Goal: Understand process/instructions: Learn how to perform a task or action

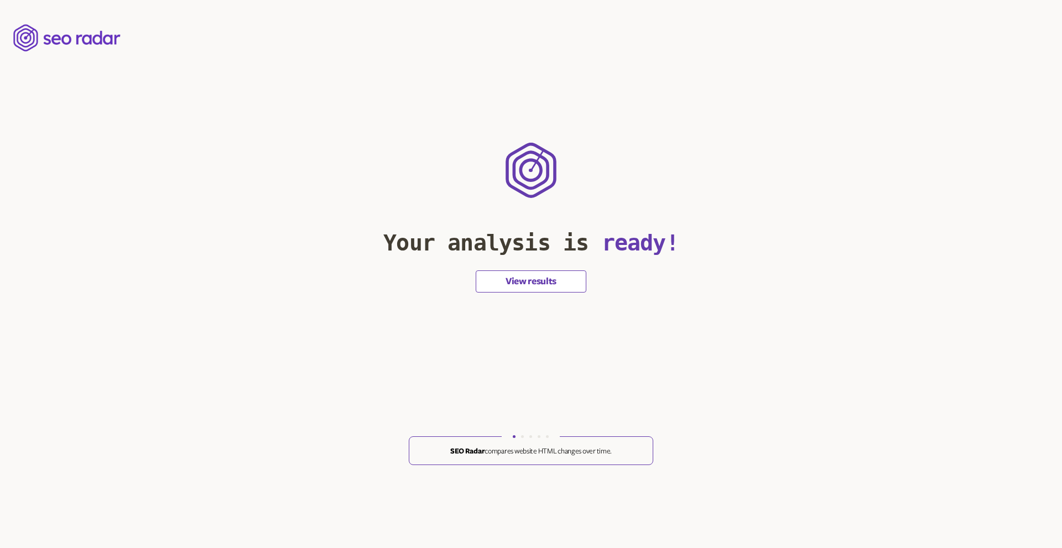
click at [536, 284] on button "View results" at bounding box center [531, 282] width 111 height 22
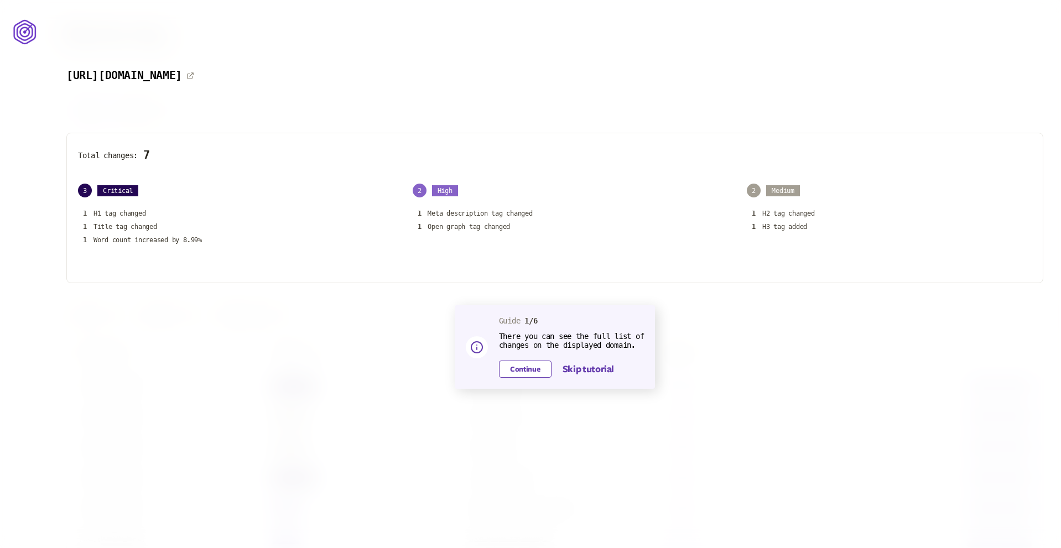
click at [522, 372] on button "Continue" at bounding box center [525, 369] width 53 height 17
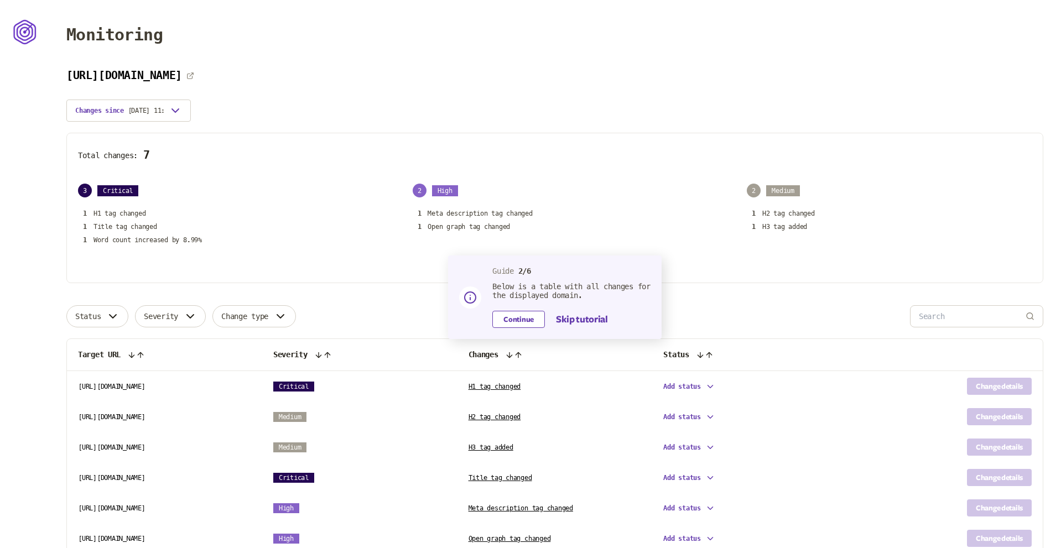
click at [523, 321] on button "Continue" at bounding box center [518, 319] width 53 height 17
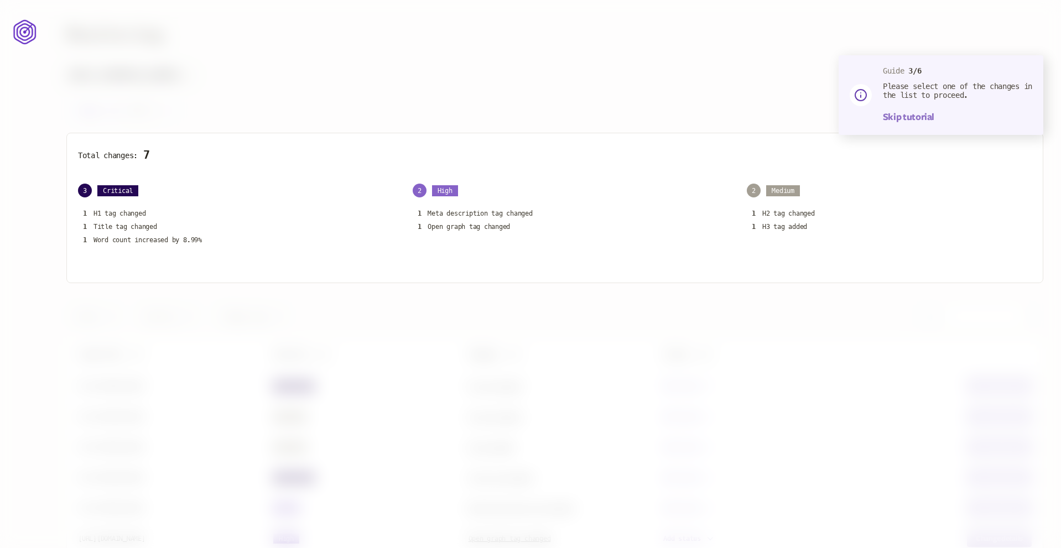
click at [915, 117] on button "Skip tutorial" at bounding box center [908, 117] width 51 height 13
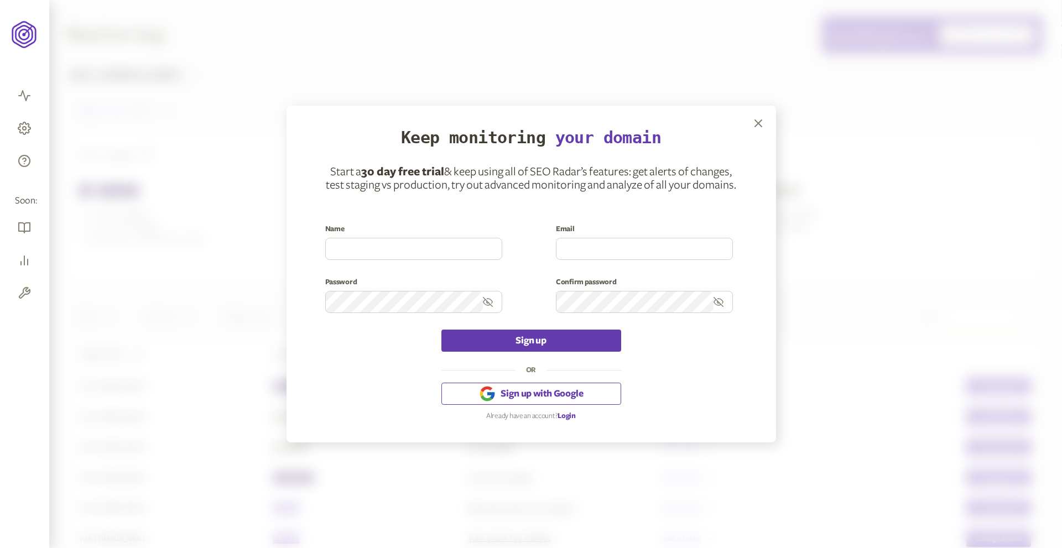
scroll to position [119, 0]
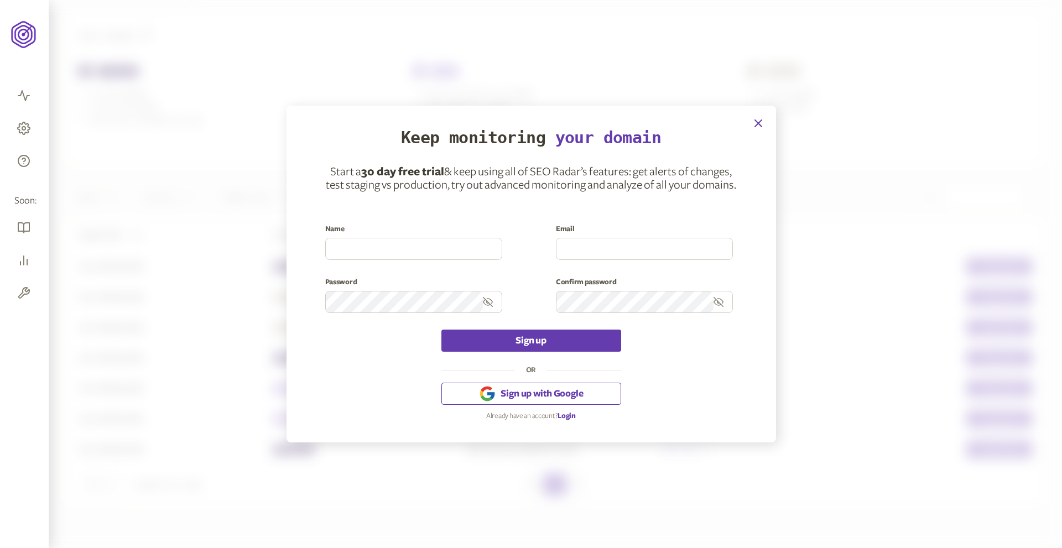
click at [757, 121] on icon "button" at bounding box center [758, 123] width 13 height 13
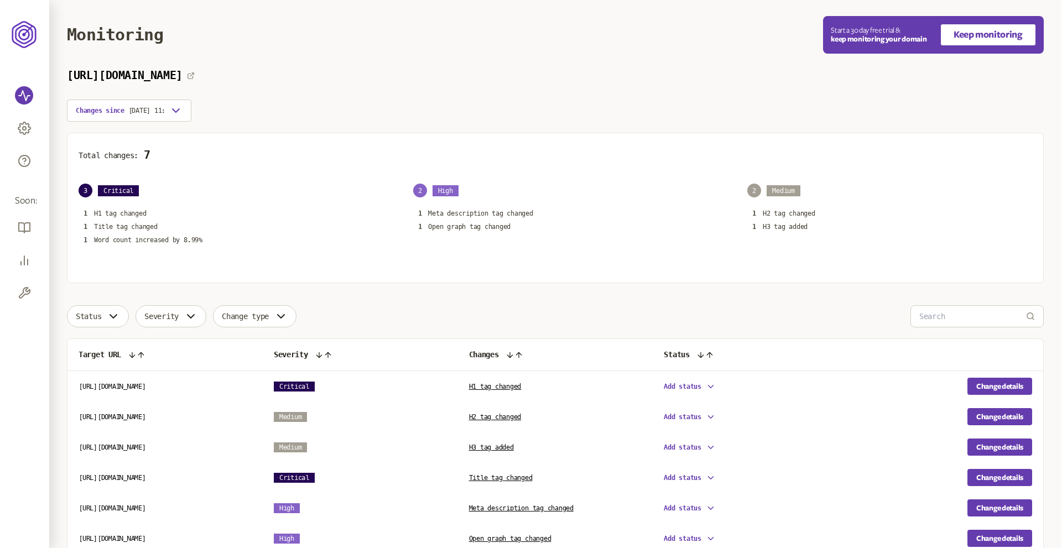
scroll to position [119, 0]
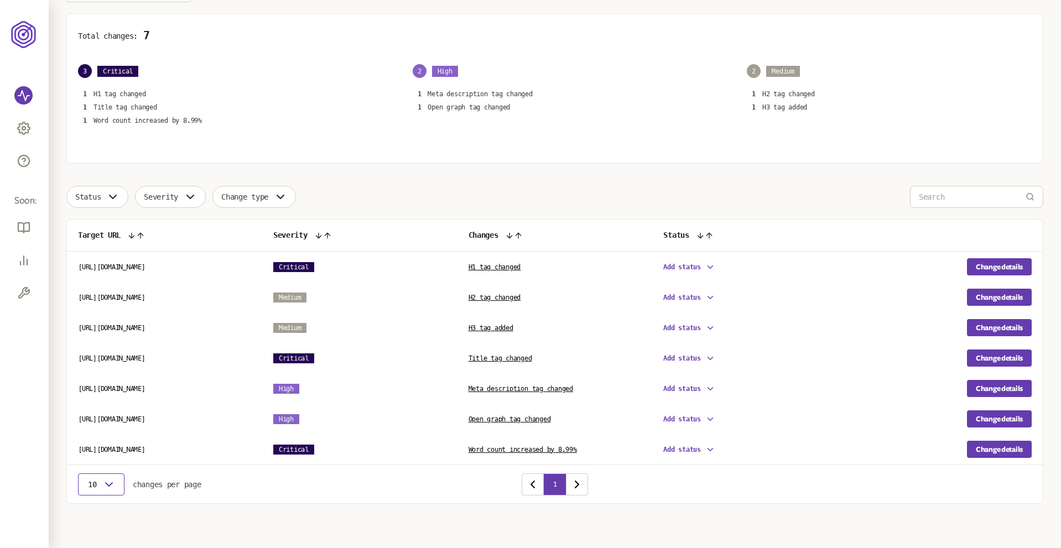
click at [103, 486] on icon "button" at bounding box center [108, 484] width 13 height 13
click at [93, 511] on div "10" at bounding box center [101, 505] width 29 height 13
click at [117, 490] on button "10" at bounding box center [101, 485] width 46 height 22
click at [104, 533] on div "50" at bounding box center [101, 532] width 29 height 9
click at [283, 199] on icon "button" at bounding box center [280, 196] width 13 height 13
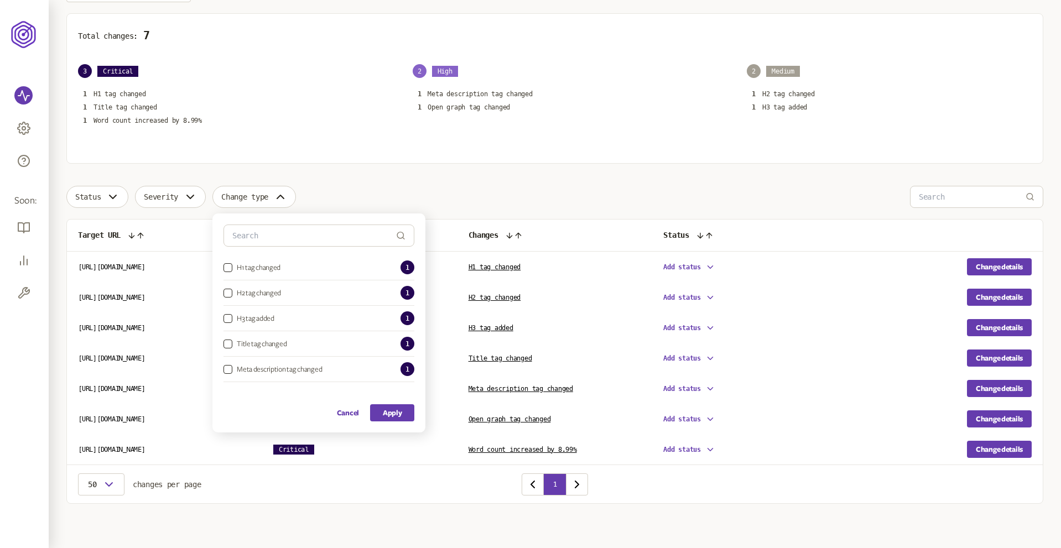
click at [475, 174] on div "[URL][DOMAIN_NAME] Changes since [DATE] 11:56 Total changes: 7 3 Critical 1 H1 …" at bounding box center [554, 227] width 977 height 554
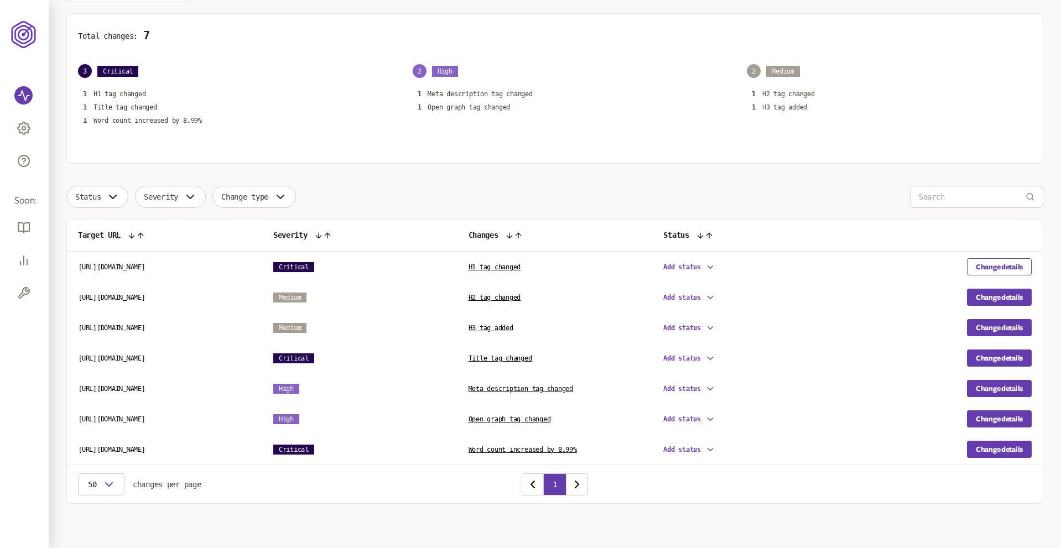
click at [995, 265] on button "Change details" at bounding box center [999, 266] width 65 height 17
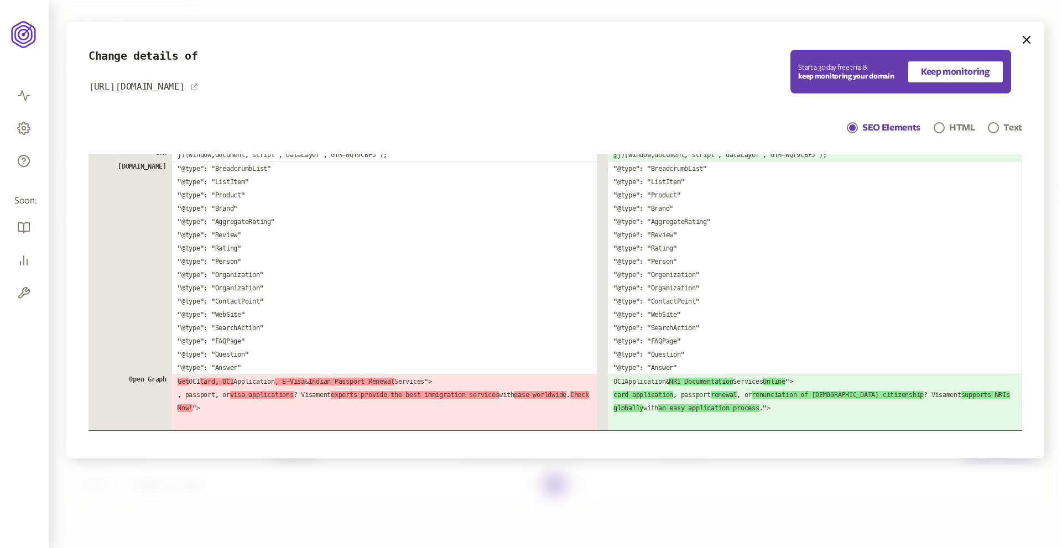
scroll to position [1244, 0]
